Goal: Navigation & Orientation: Find specific page/section

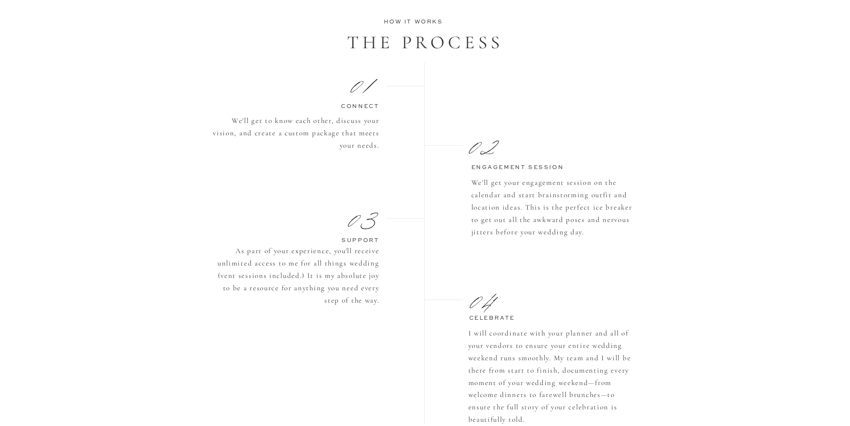
scroll to position [710, 0]
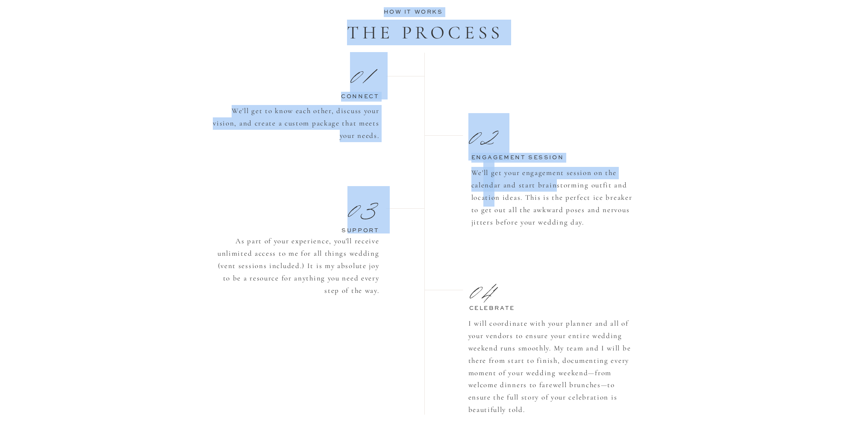
drag, startPoint x: 261, startPoint y: 9, endPoint x: 556, endPoint y: 182, distance: 341.8
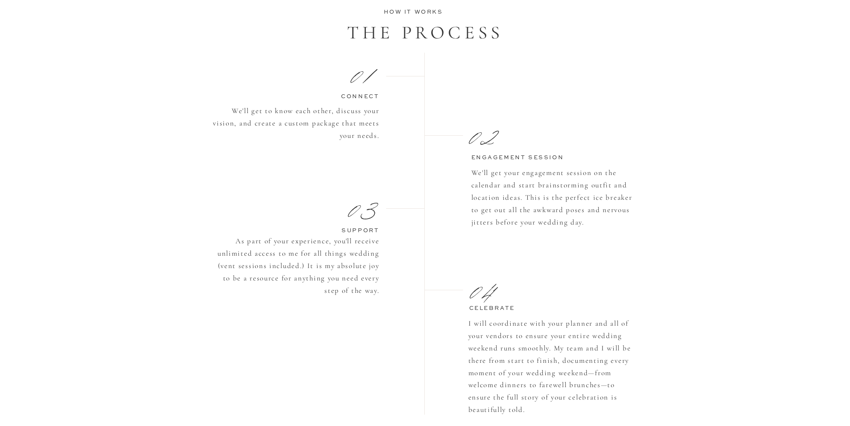
click at [540, 180] on p "We'll get your engagement session on the calendar and start brainstorming outfi…" at bounding box center [555, 200] width 168 height 67
drag, startPoint x: 381, startPoint y: 10, endPoint x: 427, endPoint y: 242, distance: 236.1
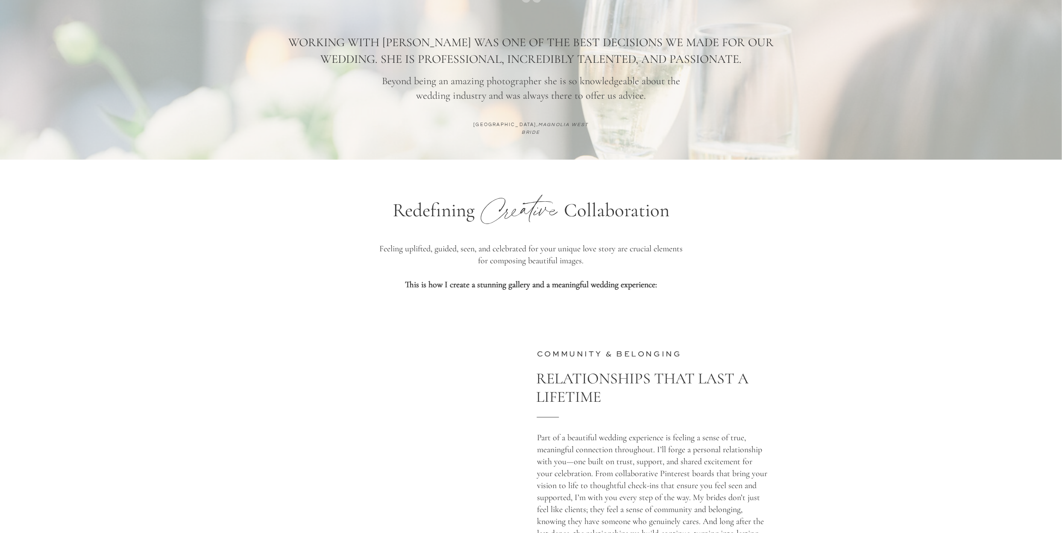
scroll to position [1112, 0]
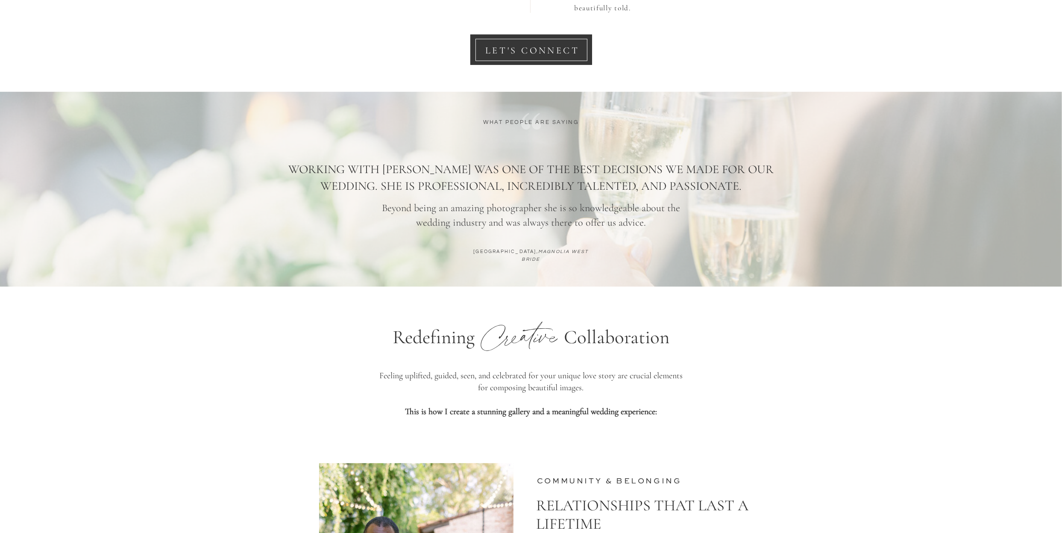
drag, startPoint x: 874, startPoint y: 191, endPoint x: 882, endPoint y: 189, distance: 8.9
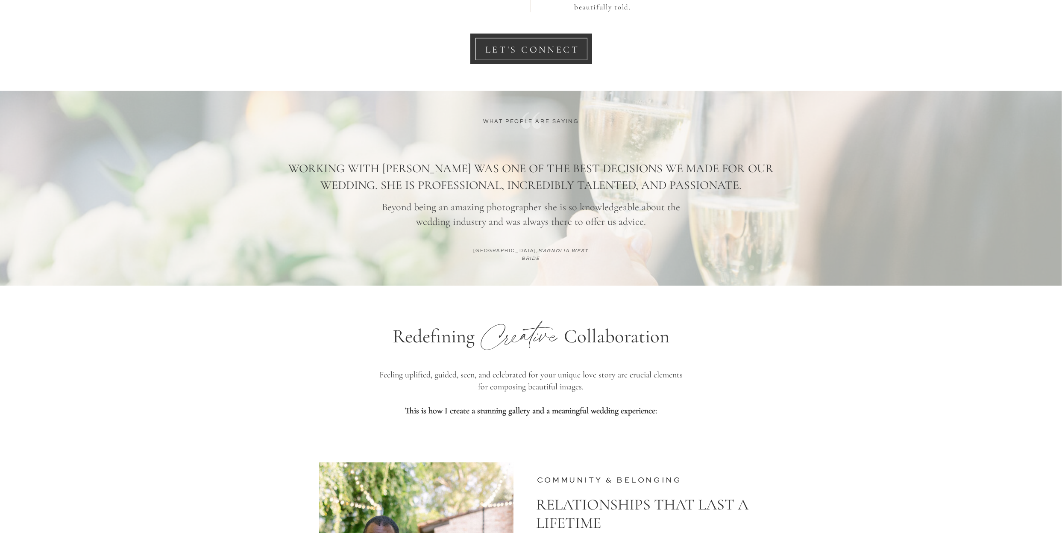
scroll to position [1097, 0]
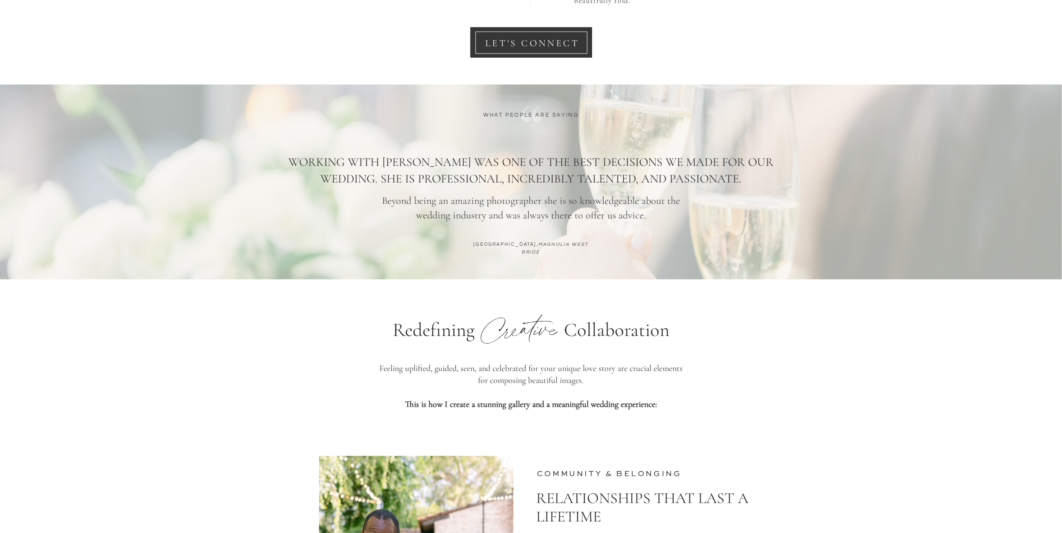
scroll to position [1121, 0]
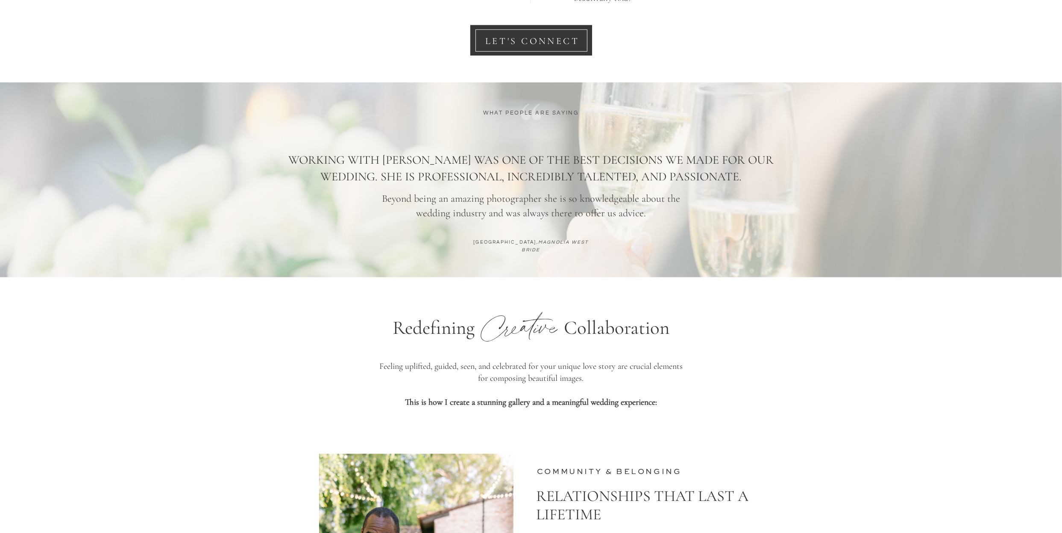
drag, startPoint x: 969, startPoint y: 185, endPoint x: 970, endPoint y: 177, distance: 7.3
drag, startPoint x: 978, startPoint y: 150, endPoint x: 981, endPoint y: 140, distance: 9.7
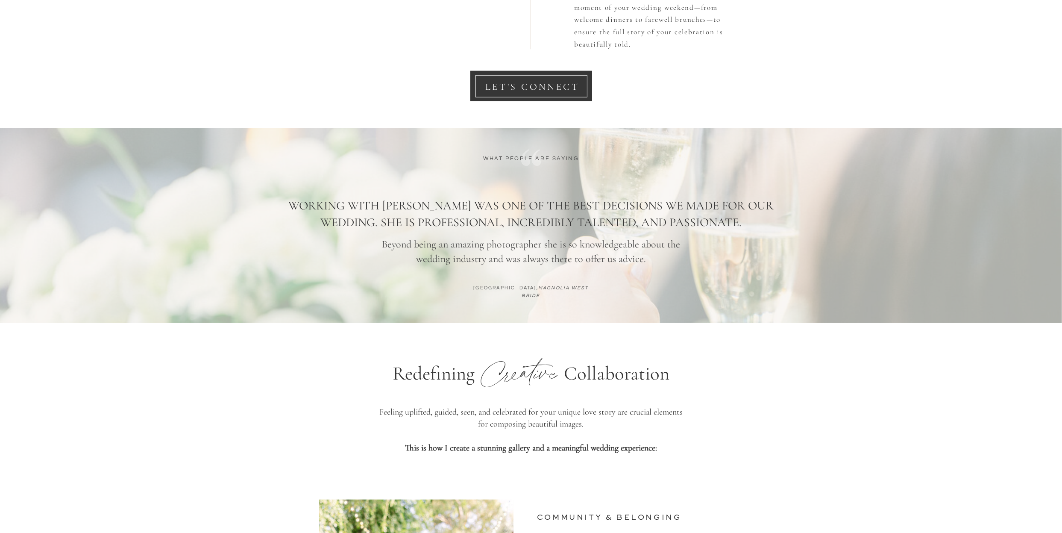
scroll to position [1077, 0]
drag, startPoint x: 977, startPoint y: 143, endPoint x: 973, endPoint y: 170, distance: 27.2
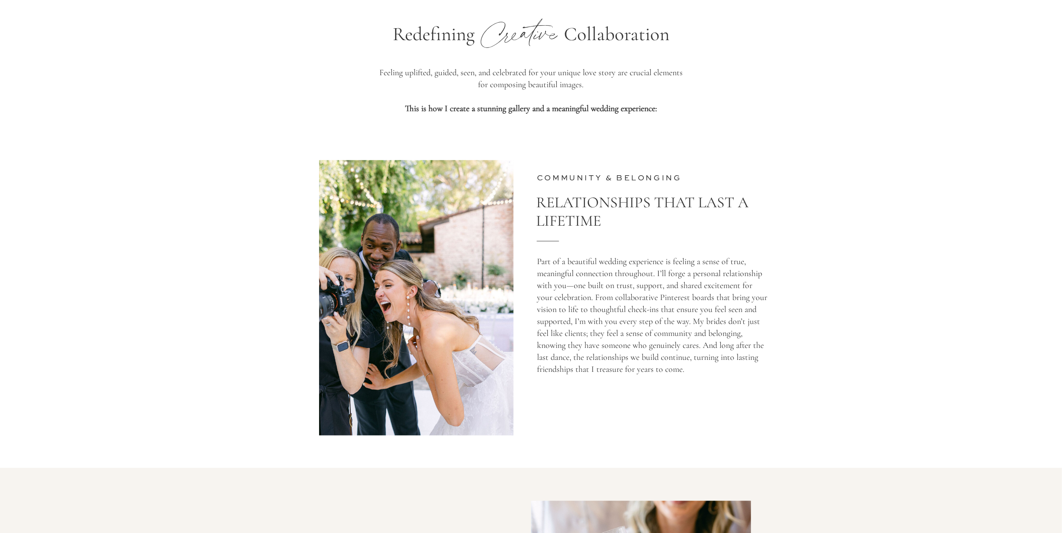
scroll to position [1432, 0]
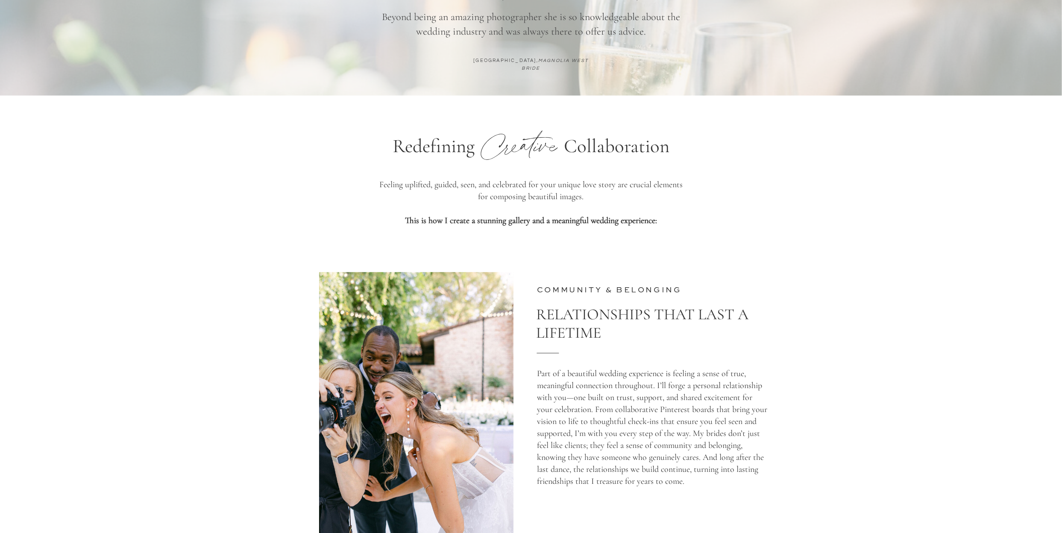
scroll to position [1391, 0]
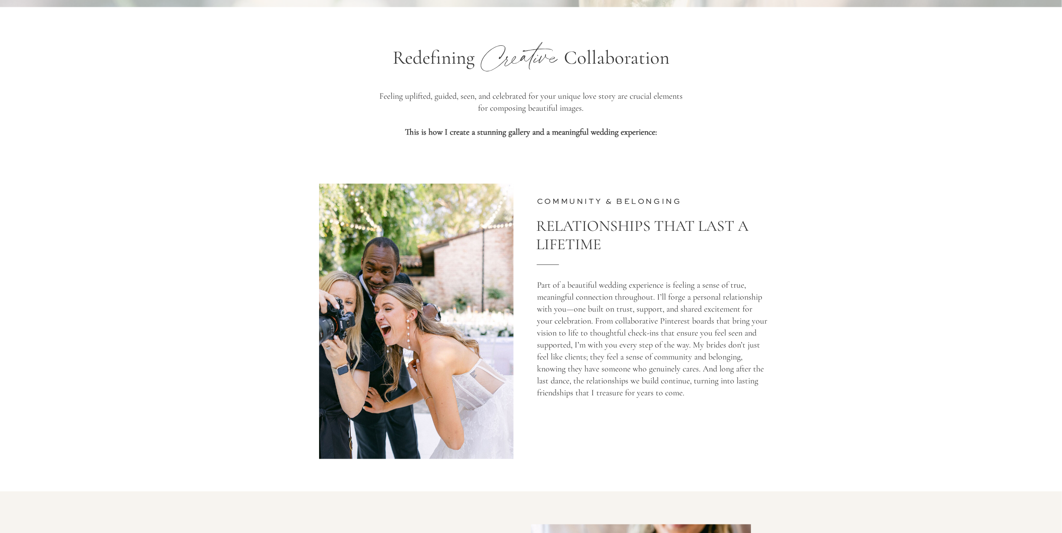
drag, startPoint x: 953, startPoint y: 141, endPoint x: 964, endPoint y: 164, distance: 24.6
drag, startPoint x: 965, startPoint y: 211, endPoint x: 969, endPoint y: 217, distance: 8.1
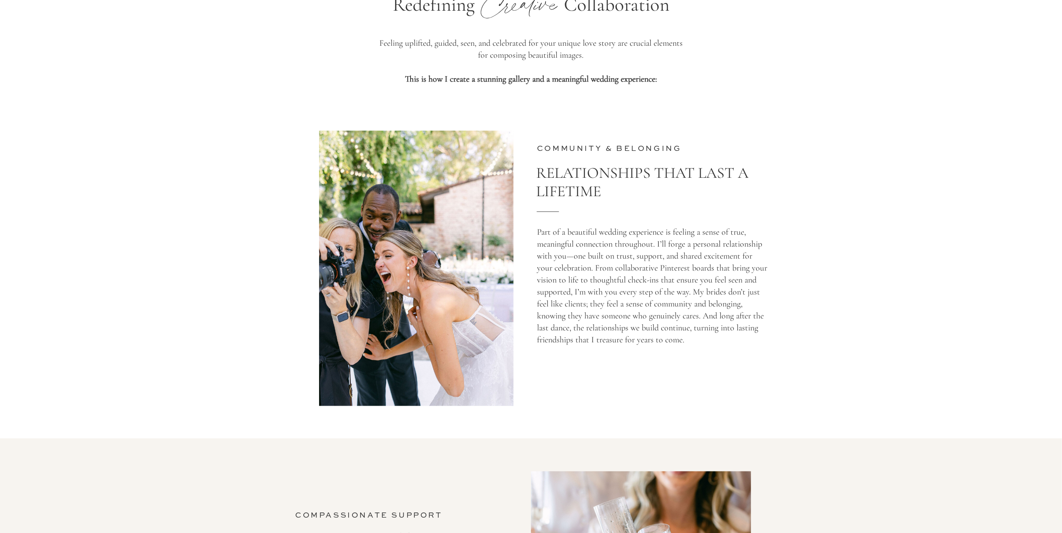
scroll to position [1395, 0]
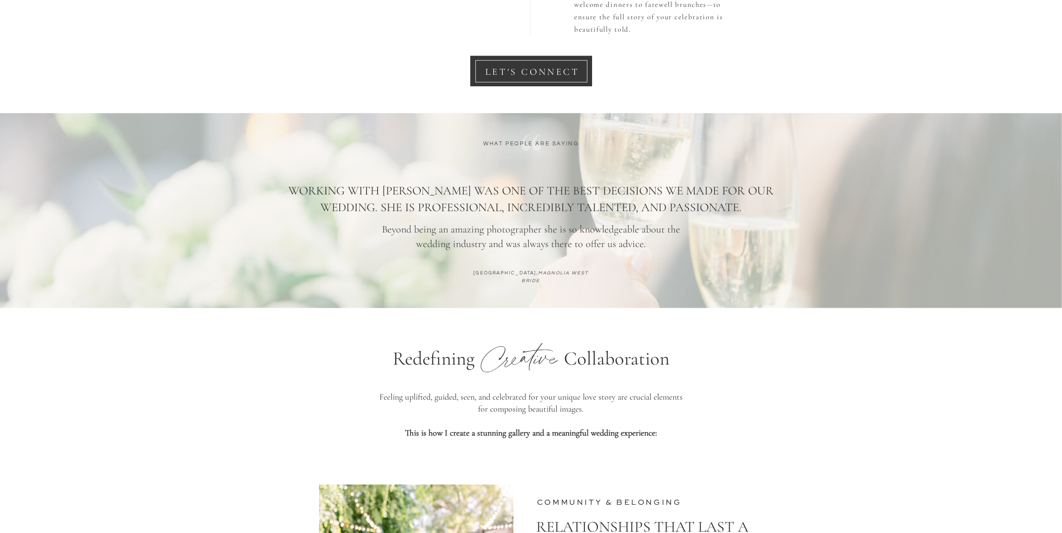
drag, startPoint x: 915, startPoint y: 204, endPoint x: 917, endPoint y: 217, distance: 13.8
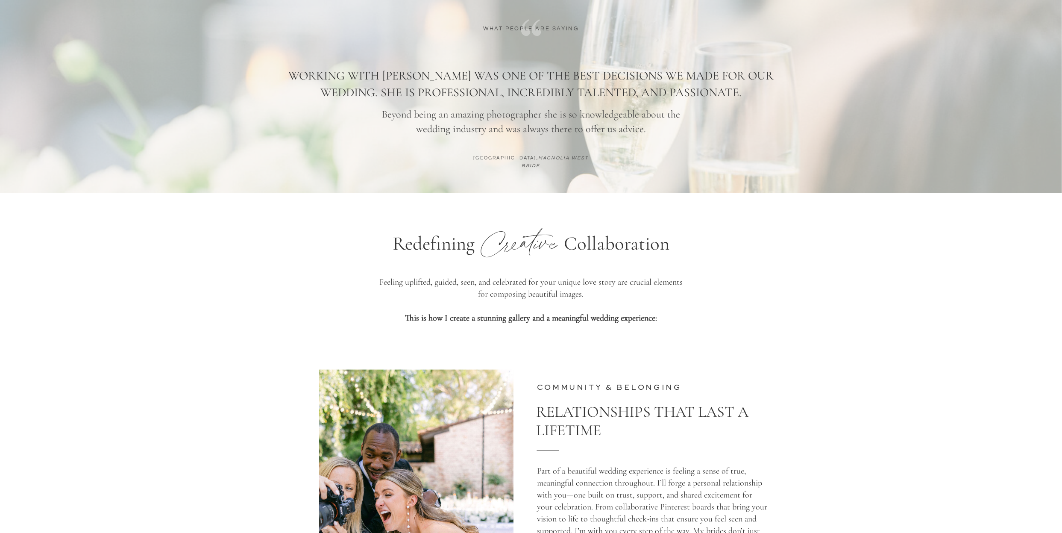
scroll to position [1135, 0]
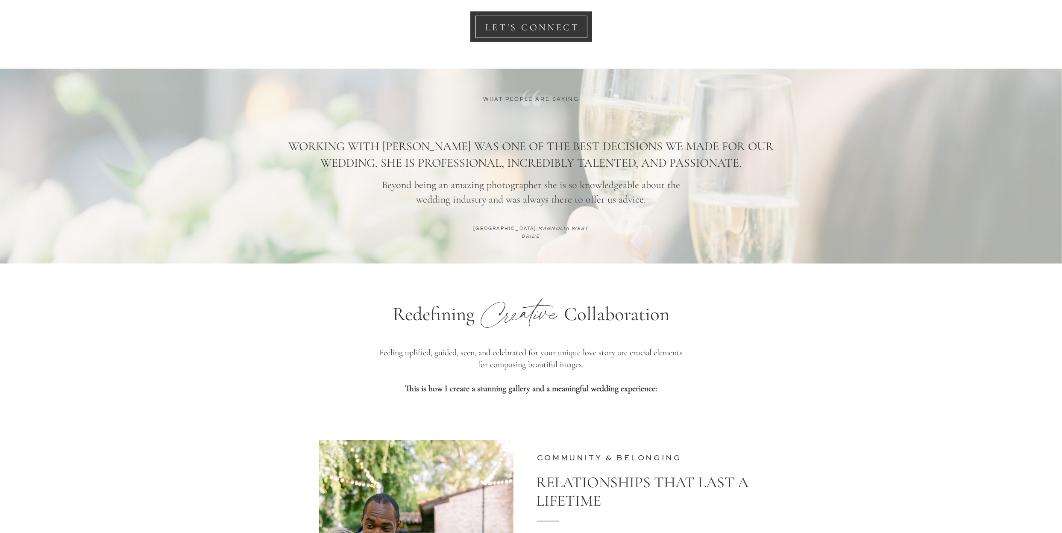
drag, startPoint x: 909, startPoint y: 182, endPoint x: 910, endPoint y: 175, distance: 6.4
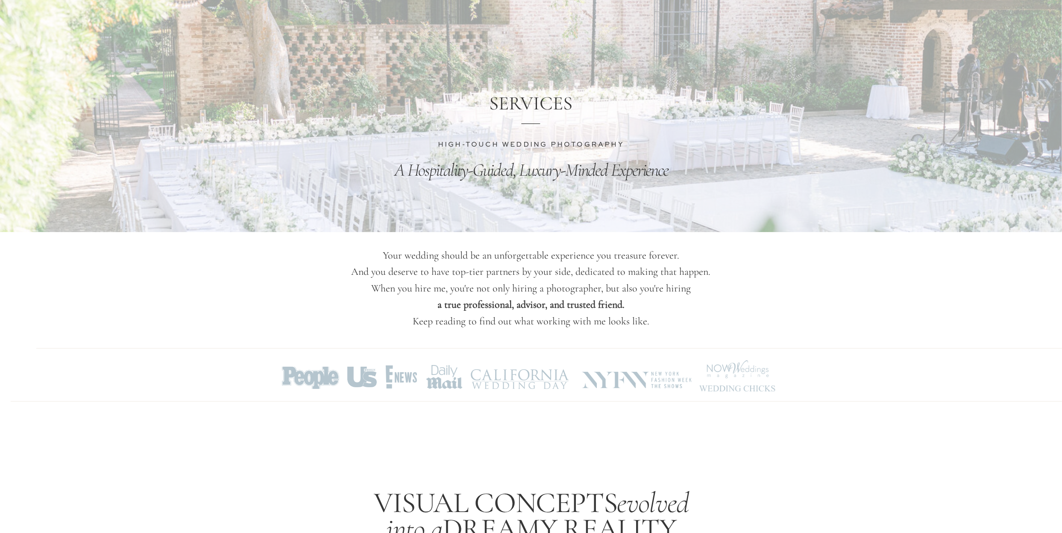
scroll to position [0, 0]
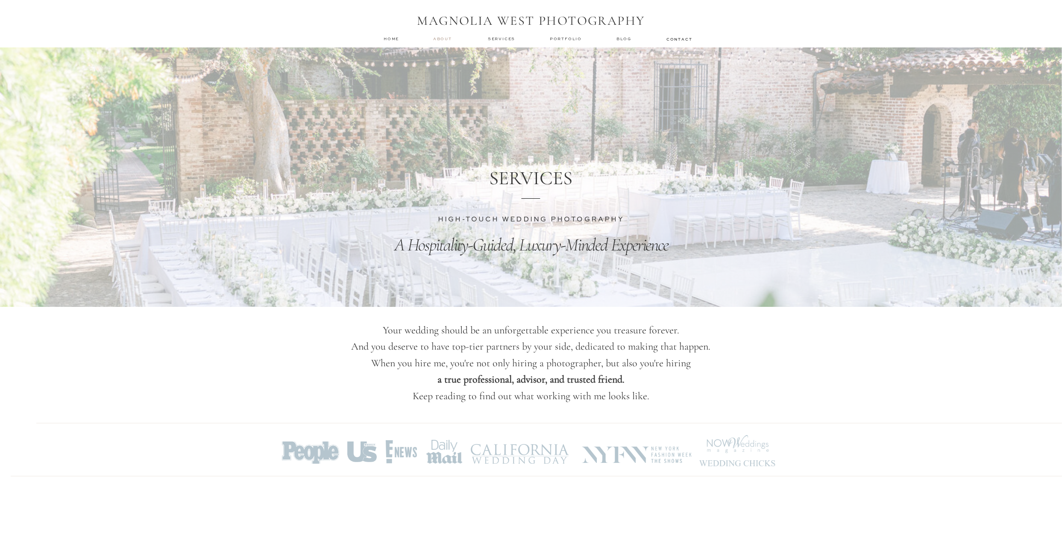
click at [440, 37] on nav "about" at bounding box center [443, 39] width 21 height 6
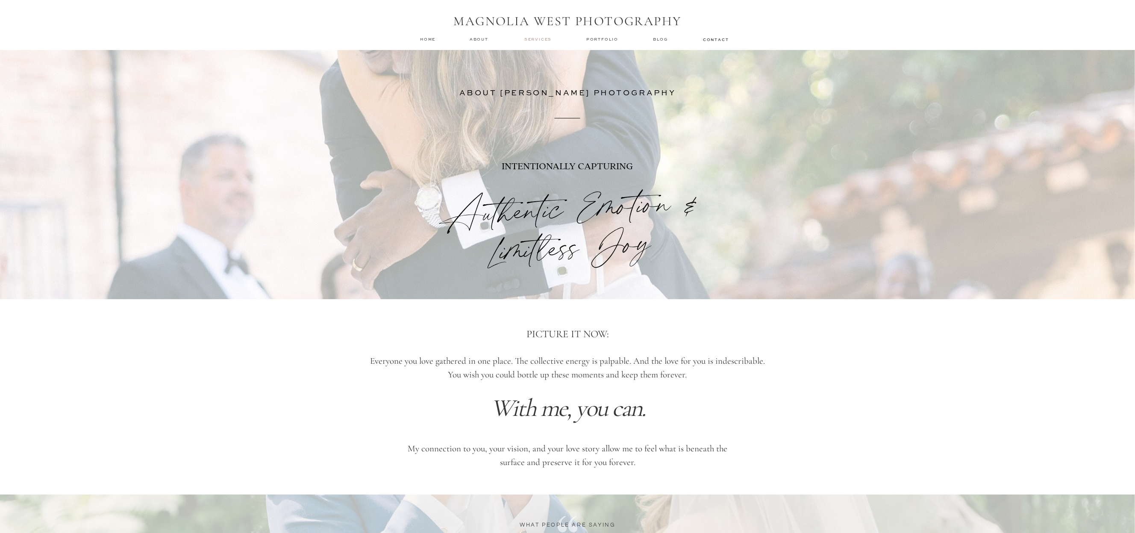
click at [544, 38] on nav "services" at bounding box center [538, 39] width 29 height 6
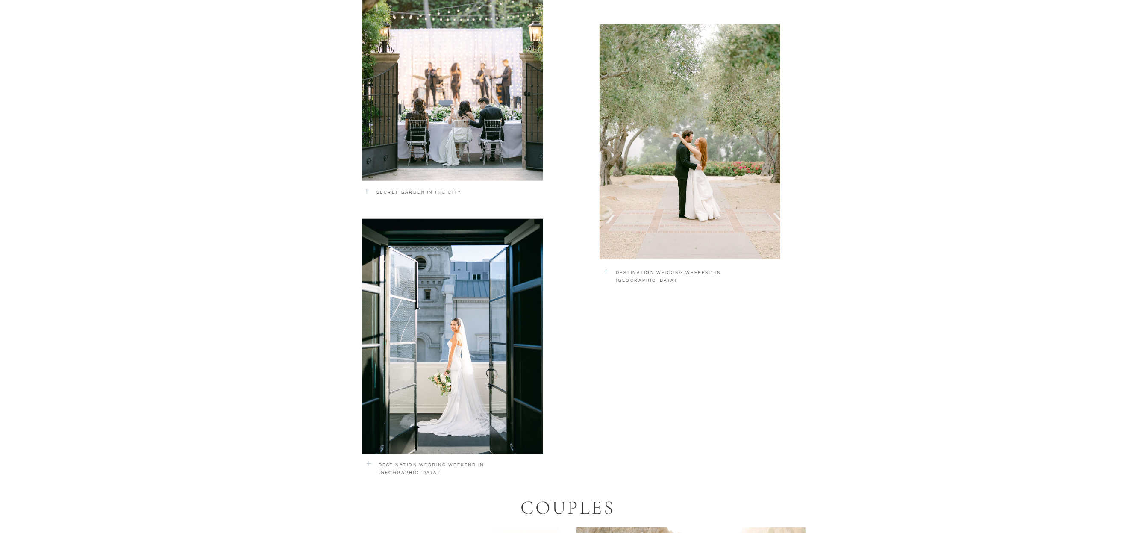
scroll to position [1294, 0]
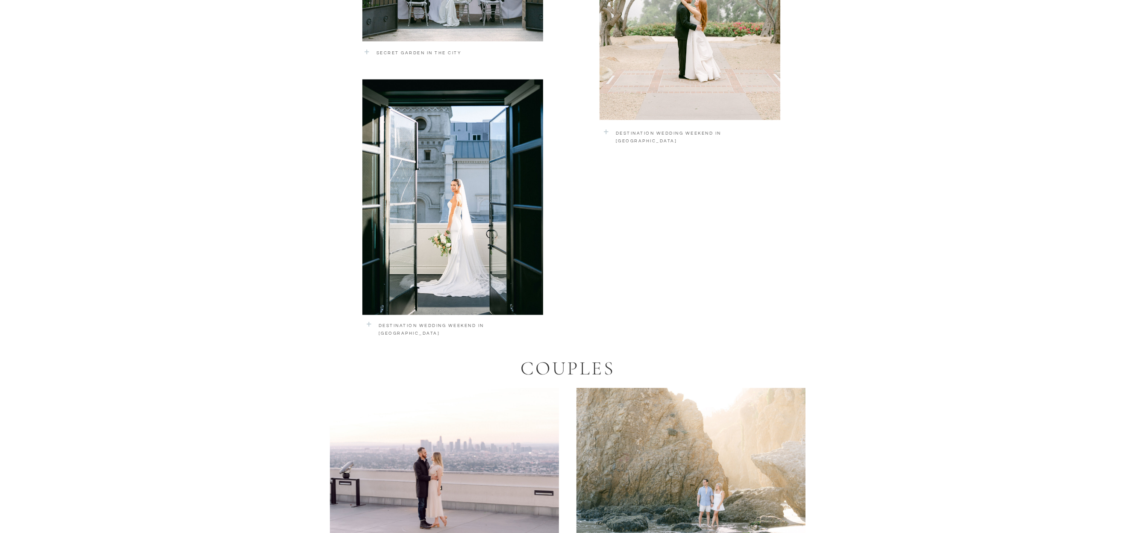
click at [674, 94] on div at bounding box center [689, 2] width 181 height 235
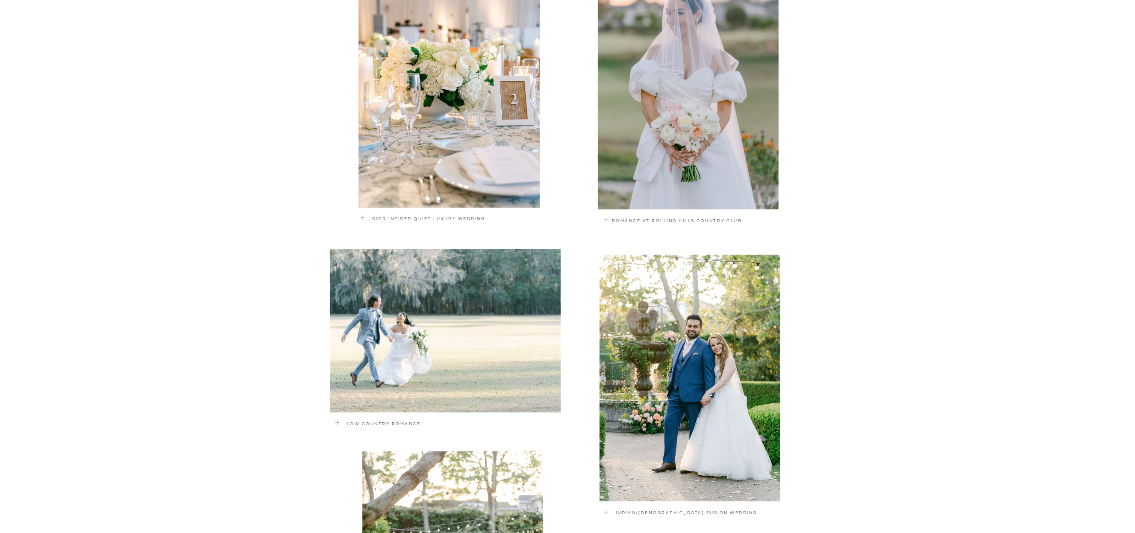
scroll to position [0, 0]
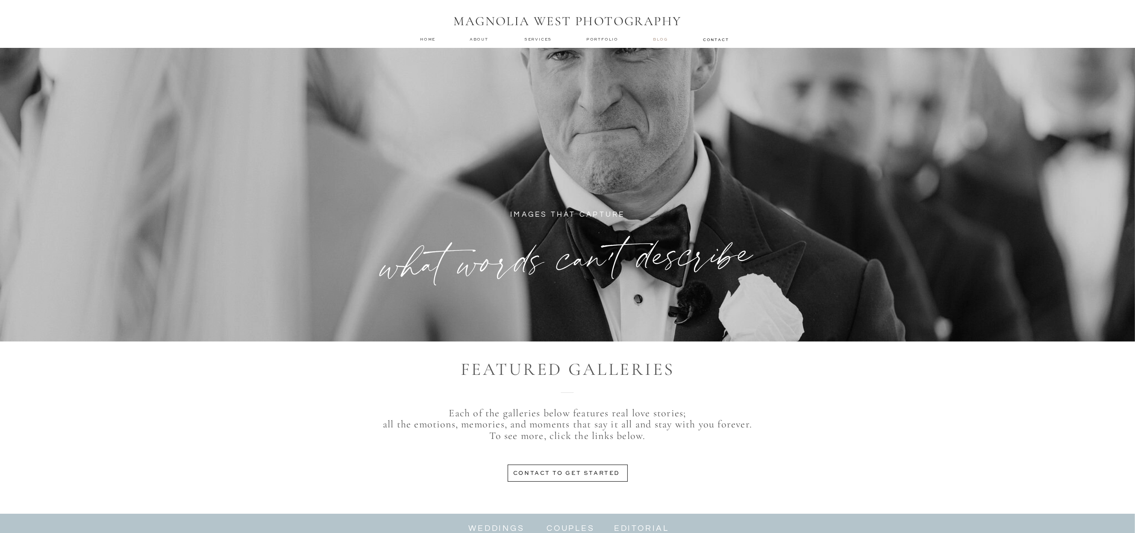
click at [663, 40] on nav "Blog" at bounding box center [661, 39] width 17 height 6
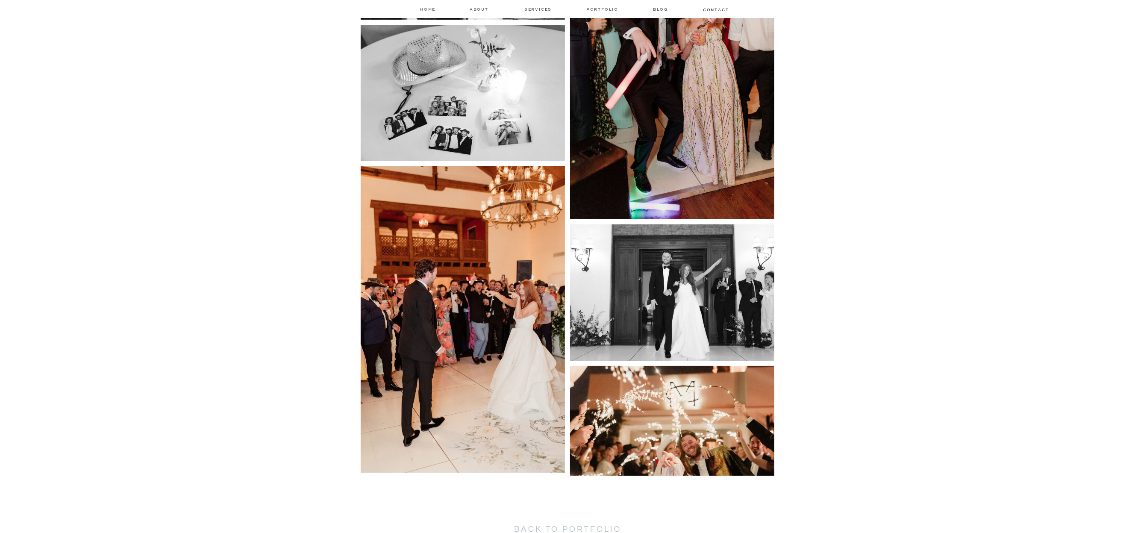
scroll to position [5863, 0]
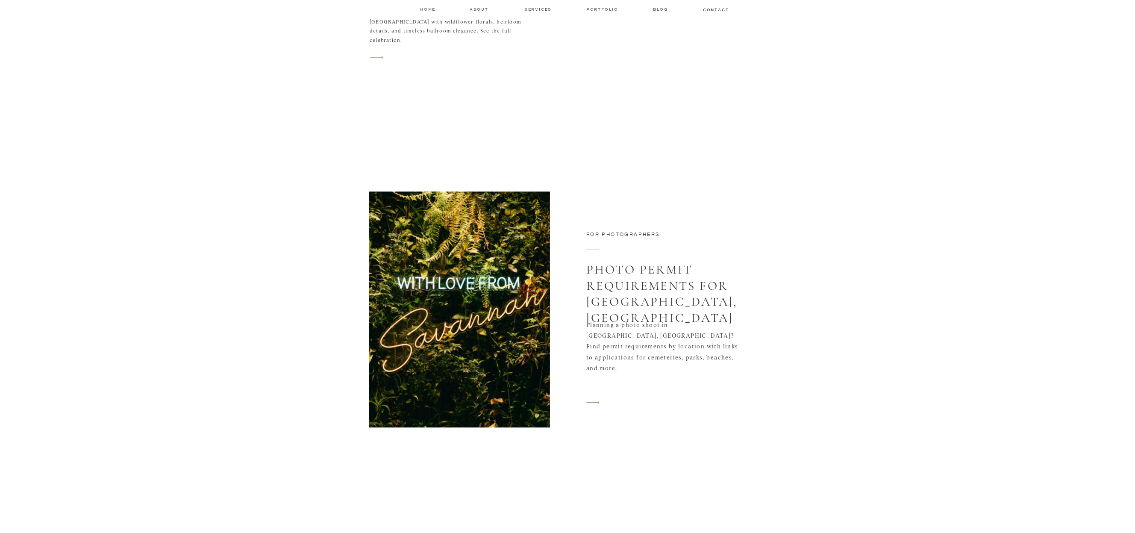
scroll to position [3462, 0]
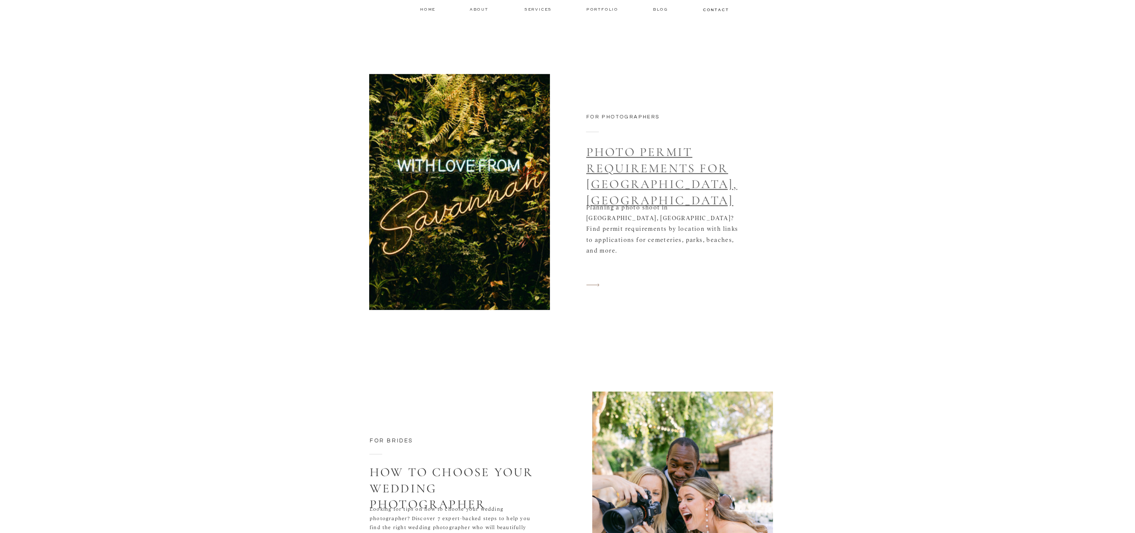
click at [637, 171] on link "Photo Permit Requirements for [GEOGRAPHIC_DATA], [GEOGRAPHIC_DATA]" at bounding box center [661, 175] width 151 height 63
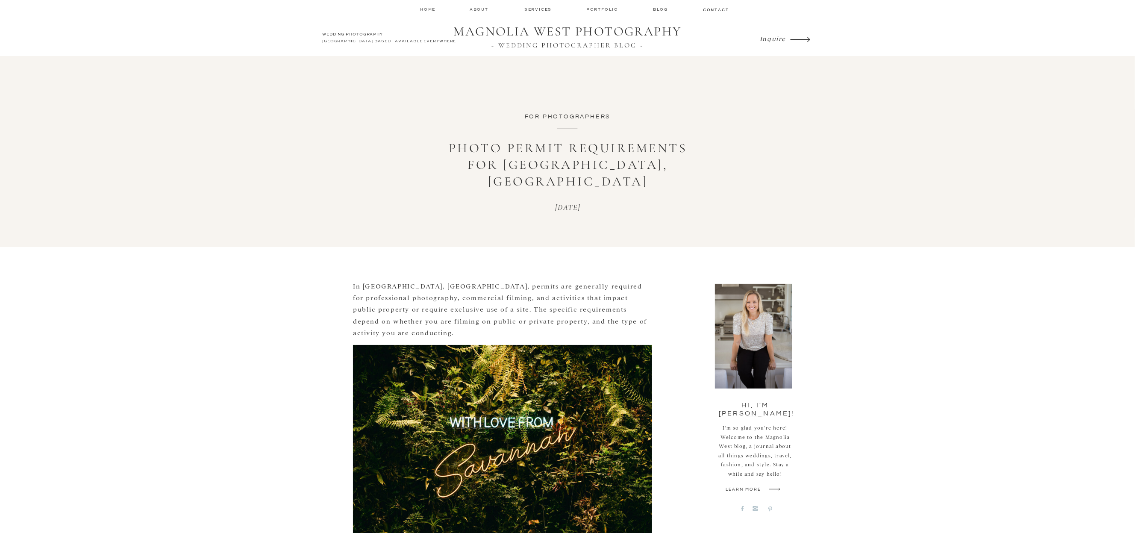
drag, startPoint x: 976, startPoint y: 393, endPoint x: 968, endPoint y: 393, distance: 8.1
click at [716, 9] on nav "contact" at bounding box center [715, 9] width 25 height 5
